Goal: Transaction & Acquisition: Purchase product/service

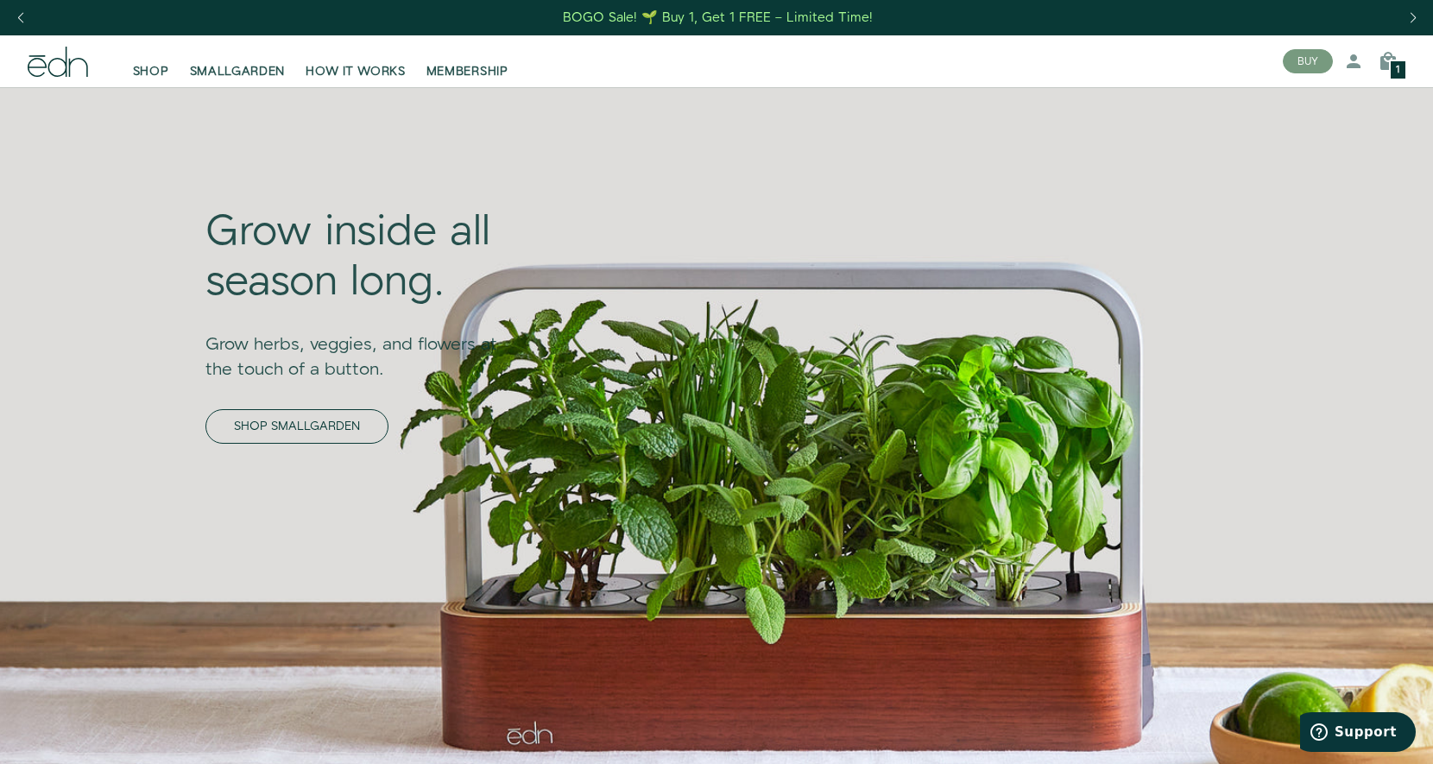
click at [305, 432] on link "SHOP SMALLGARDEN" at bounding box center [296, 426] width 183 height 35
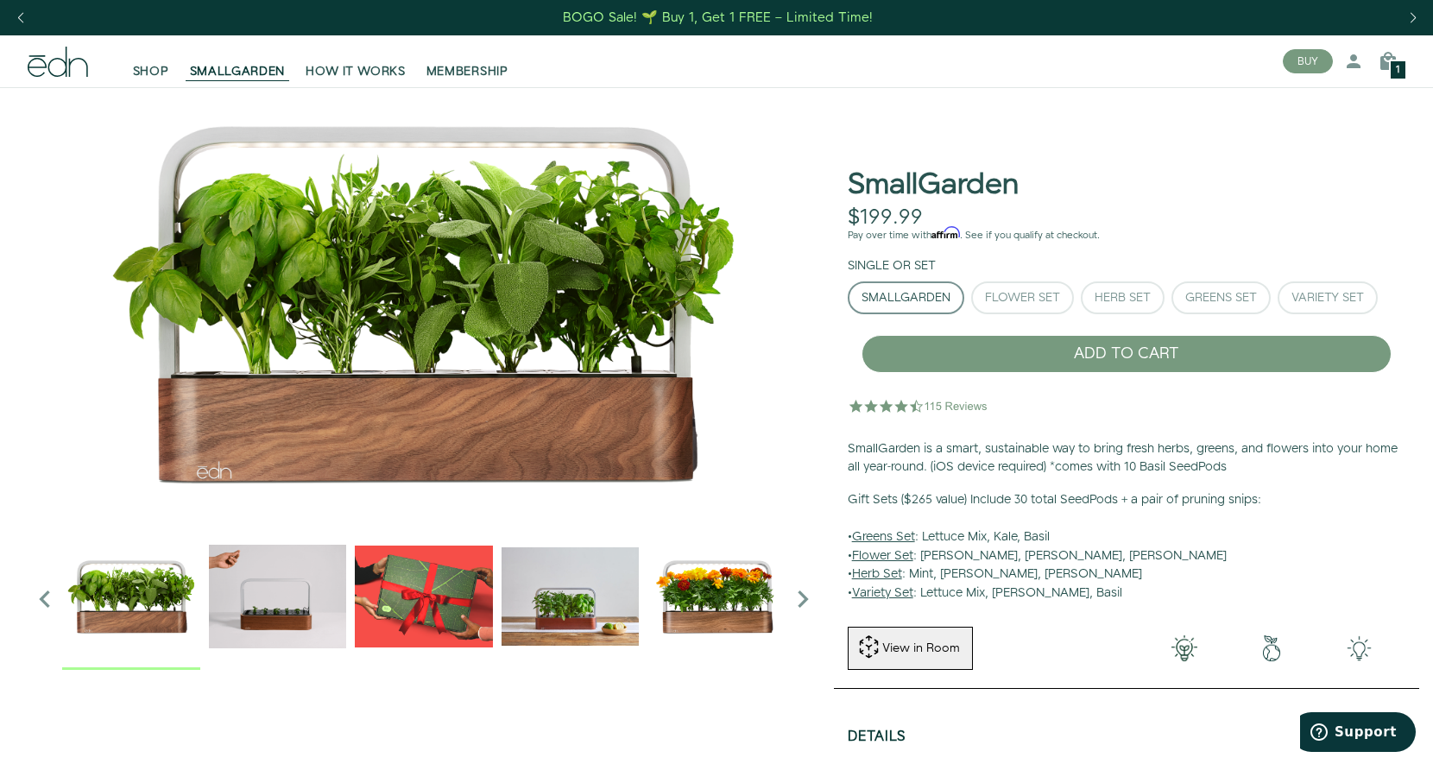
click at [306, 583] on img "2 / 6" at bounding box center [278, 596] width 138 height 138
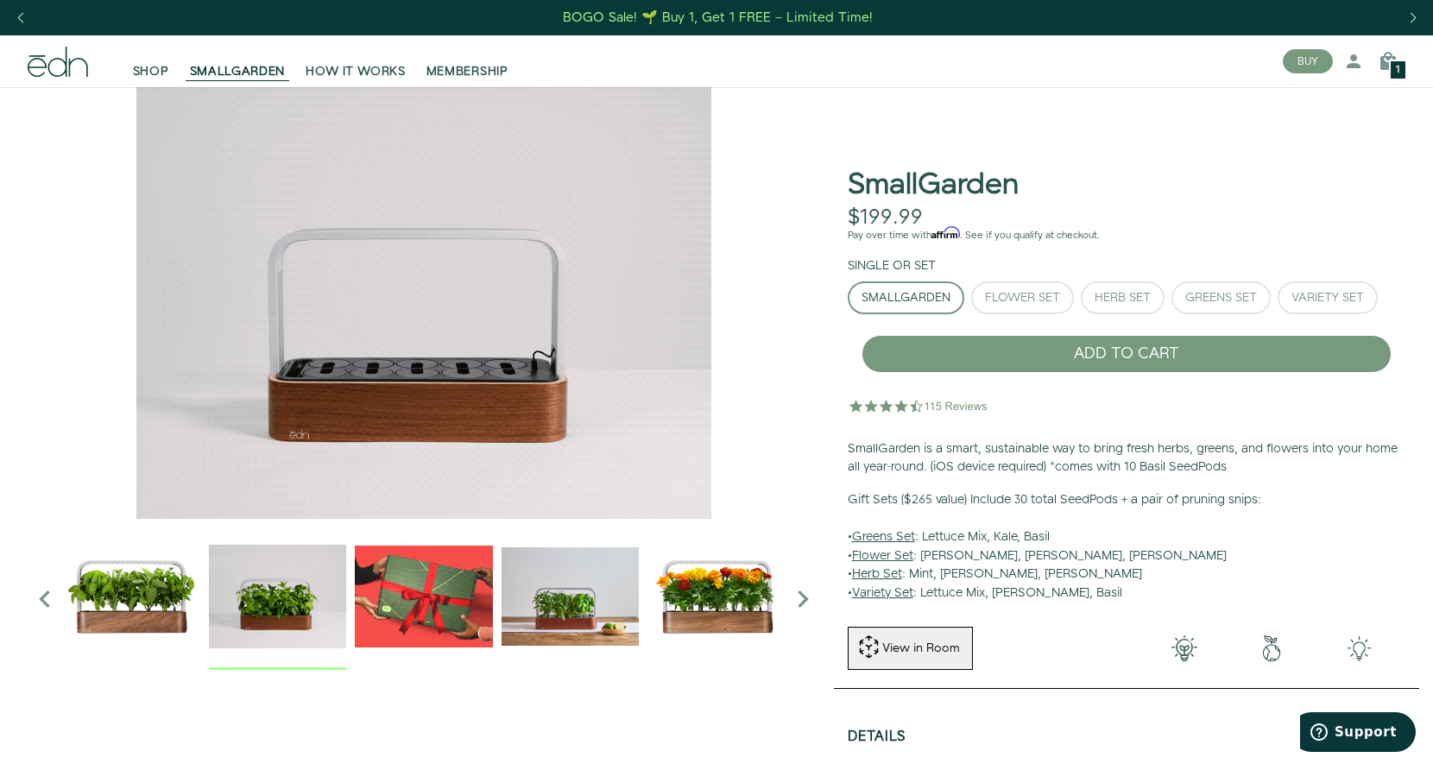
click at [438, 602] on img "3 / 6" at bounding box center [424, 596] width 138 height 138
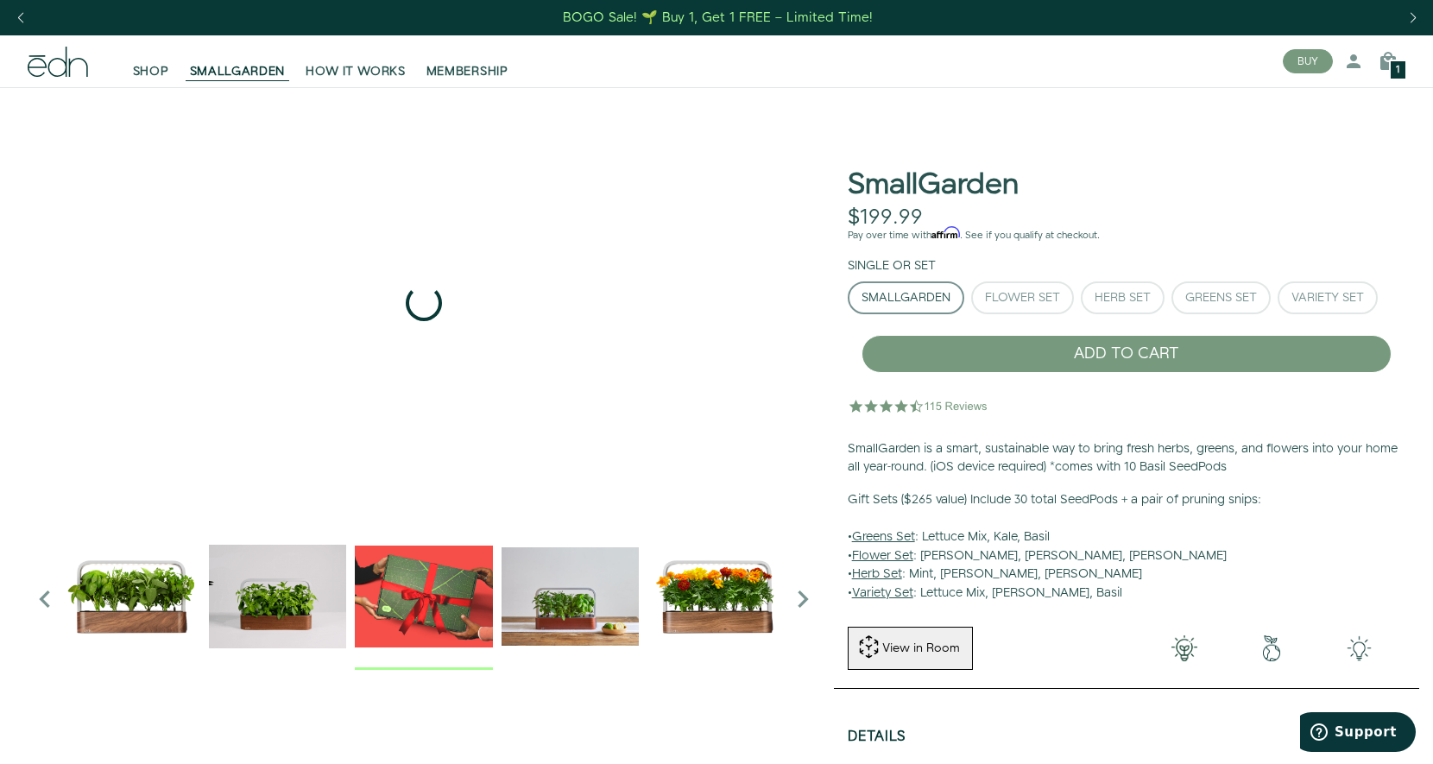
click at [561, 604] on img "4 / 6" at bounding box center [570, 596] width 138 height 138
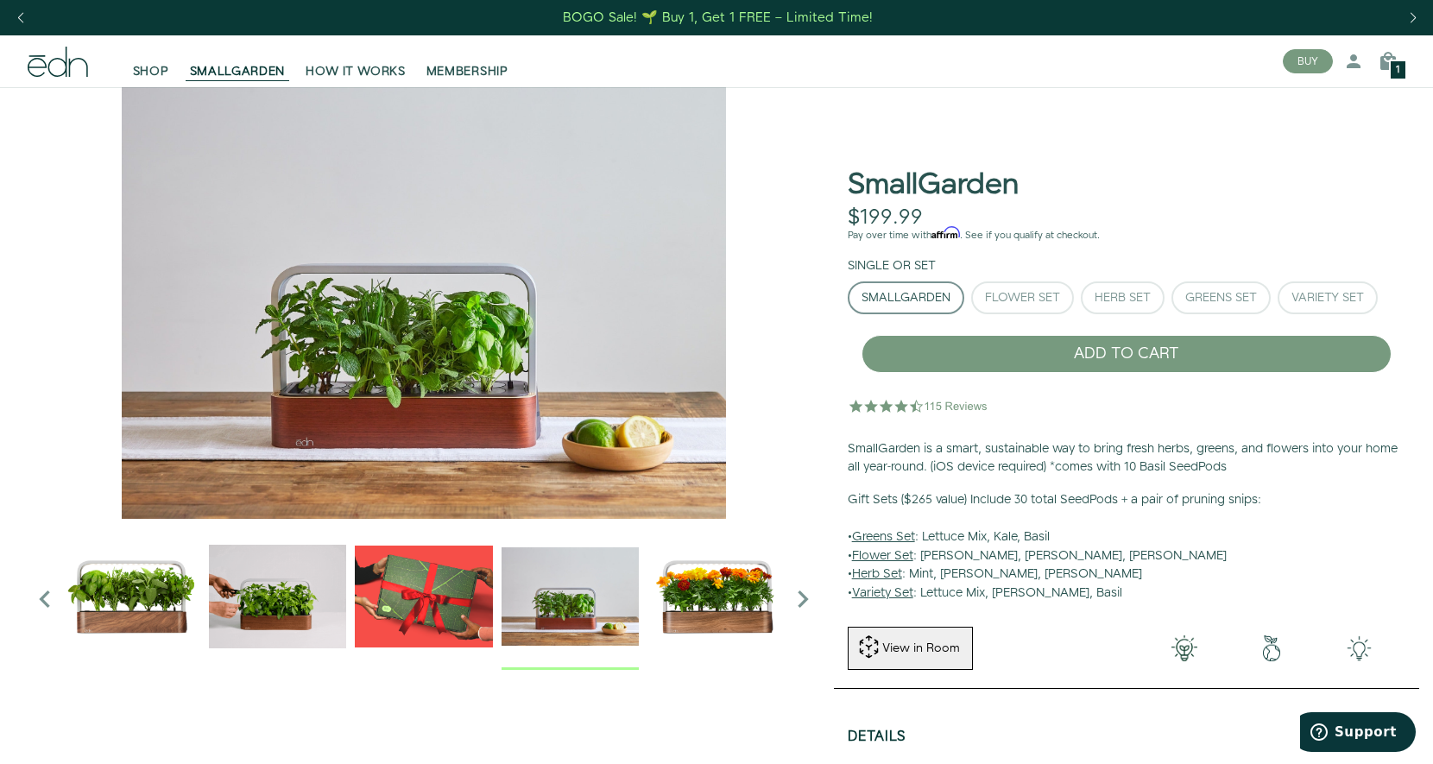
click at [705, 610] on img "5 / 6" at bounding box center [716, 596] width 138 height 138
